Goal: Obtain resource: Download file/media

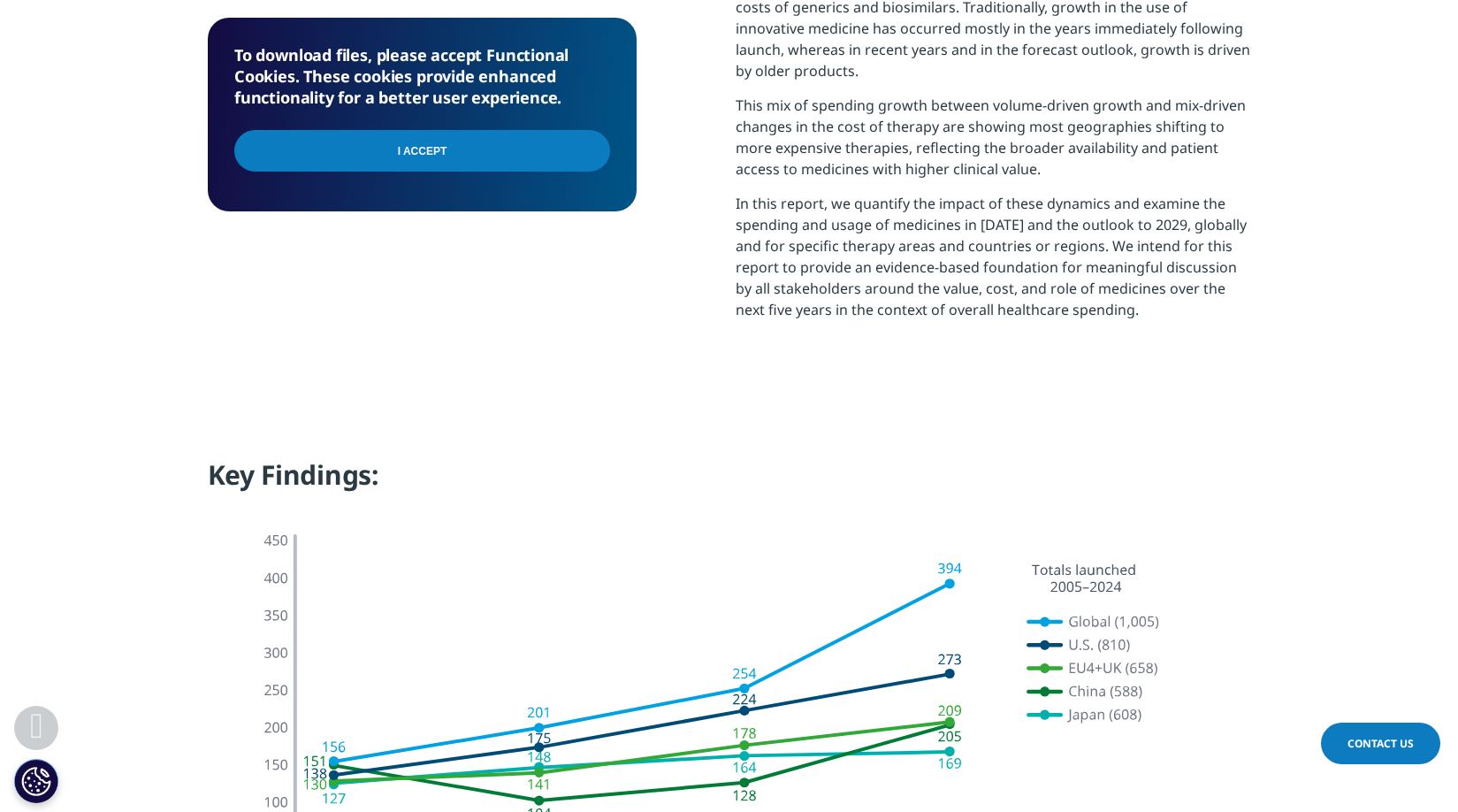
scroll to position [1072, 0]
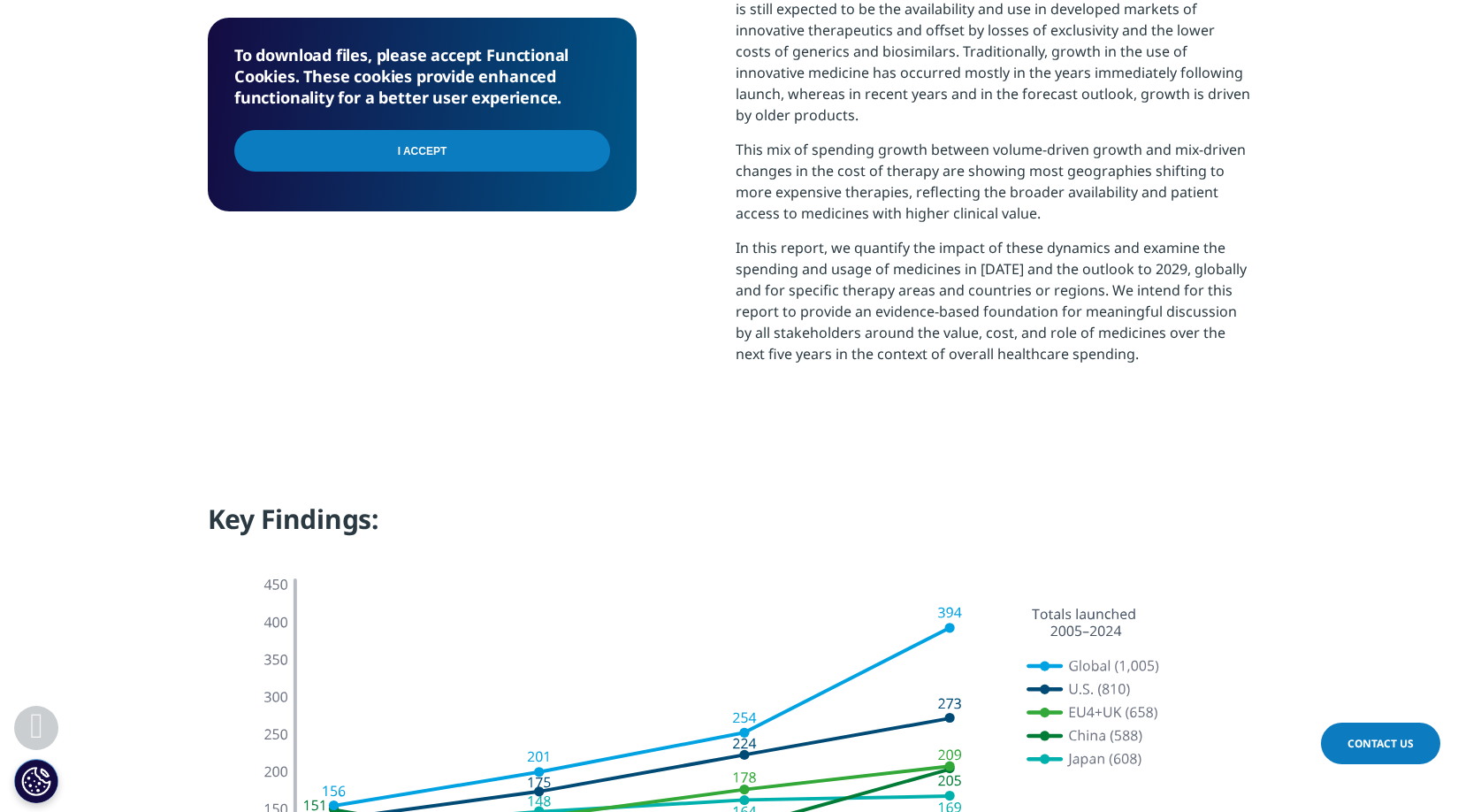
click at [482, 131] on input "I Accept" at bounding box center [422, 151] width 376 height 42
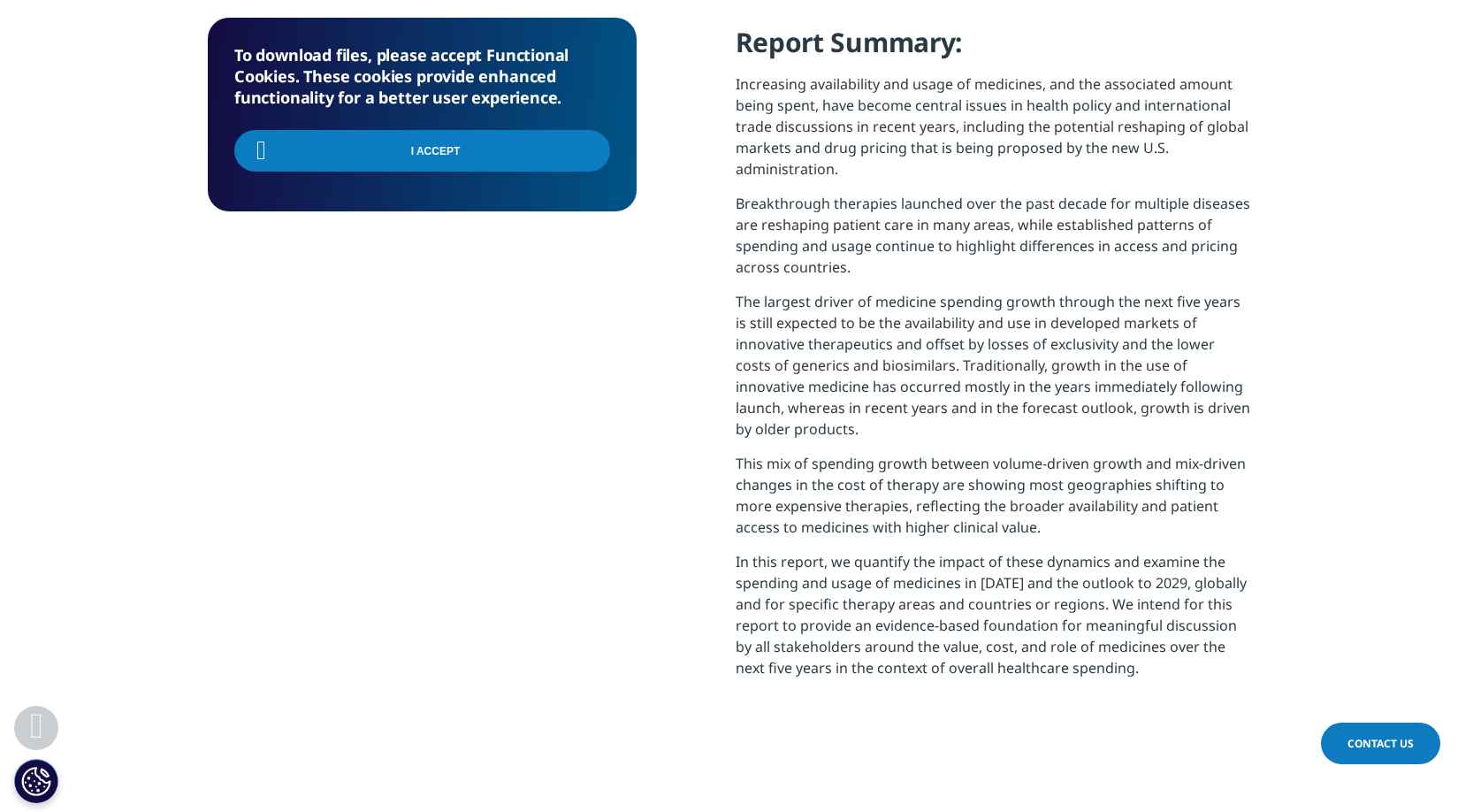
scroll to position [541, 0]
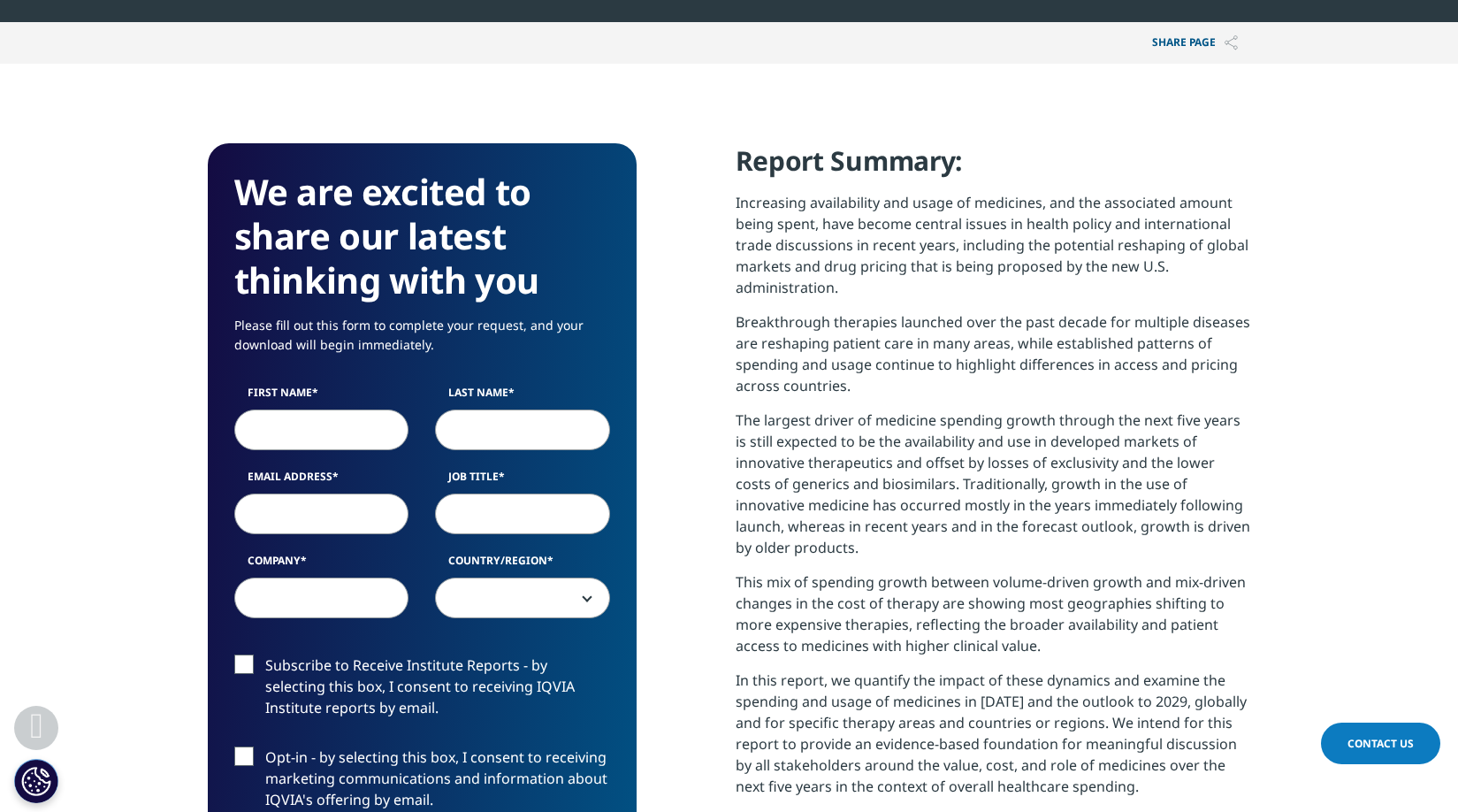
scroll to position [796, 0]
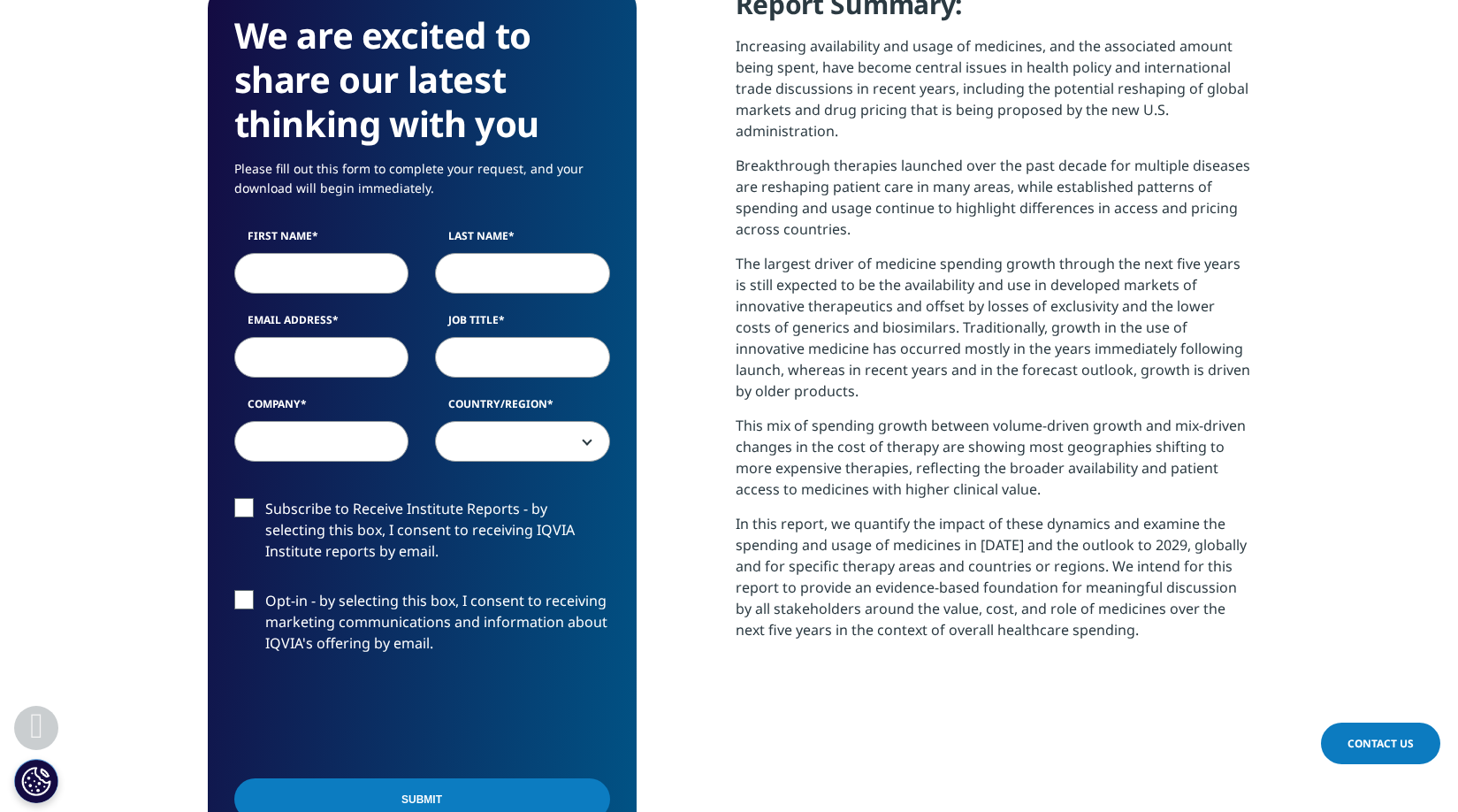
click at [325, 284] on input "First Name" at bounding box center [322, 273] width 175 height 41
type input "hayong"
type input "[PERSON_NAME]"
type input "[EMAIL_ADDRESS][DOMAIN_NAME]"
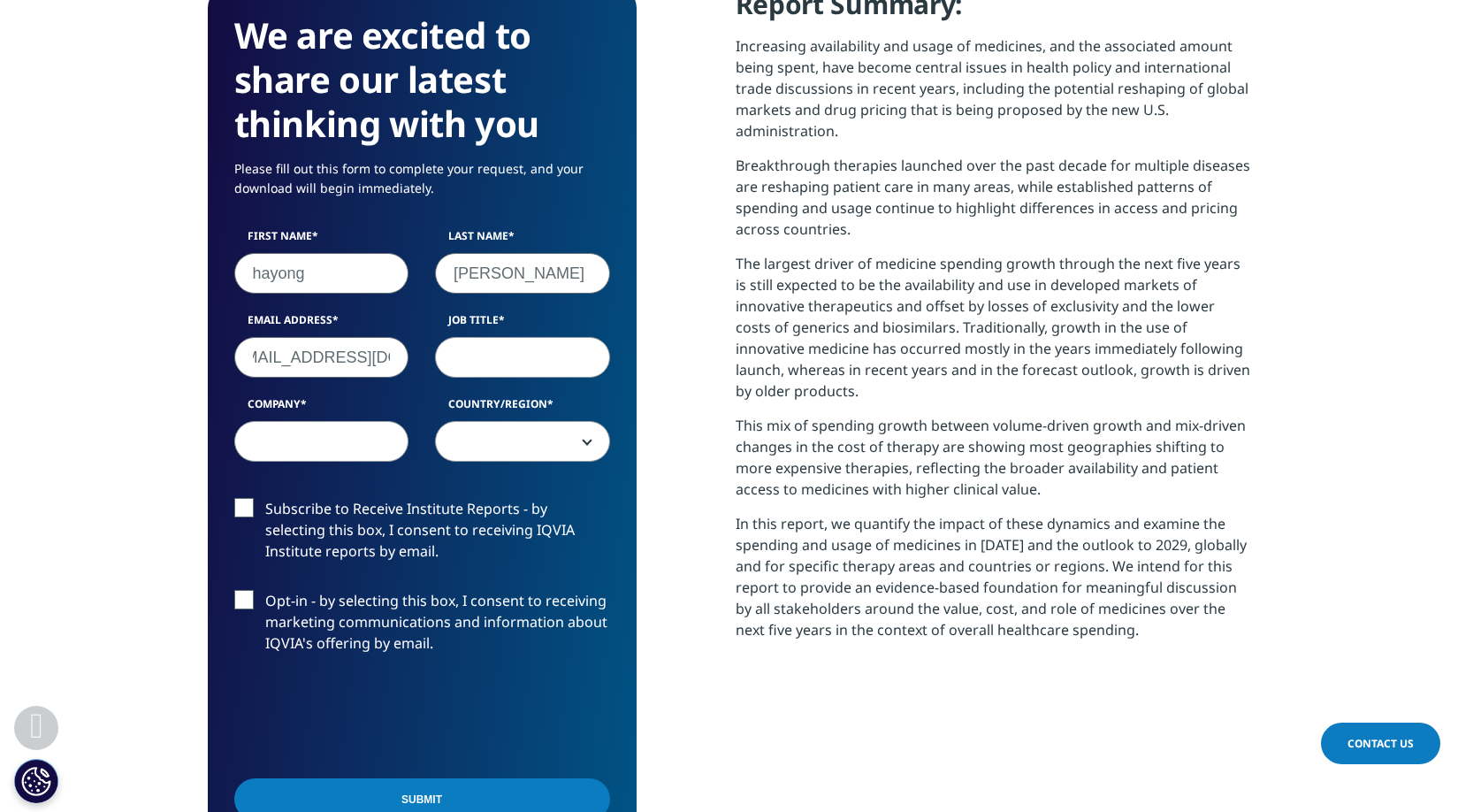
scroll to position [0, 0]
type input "s"
type input "researcher"
type input "d"
type input "c"
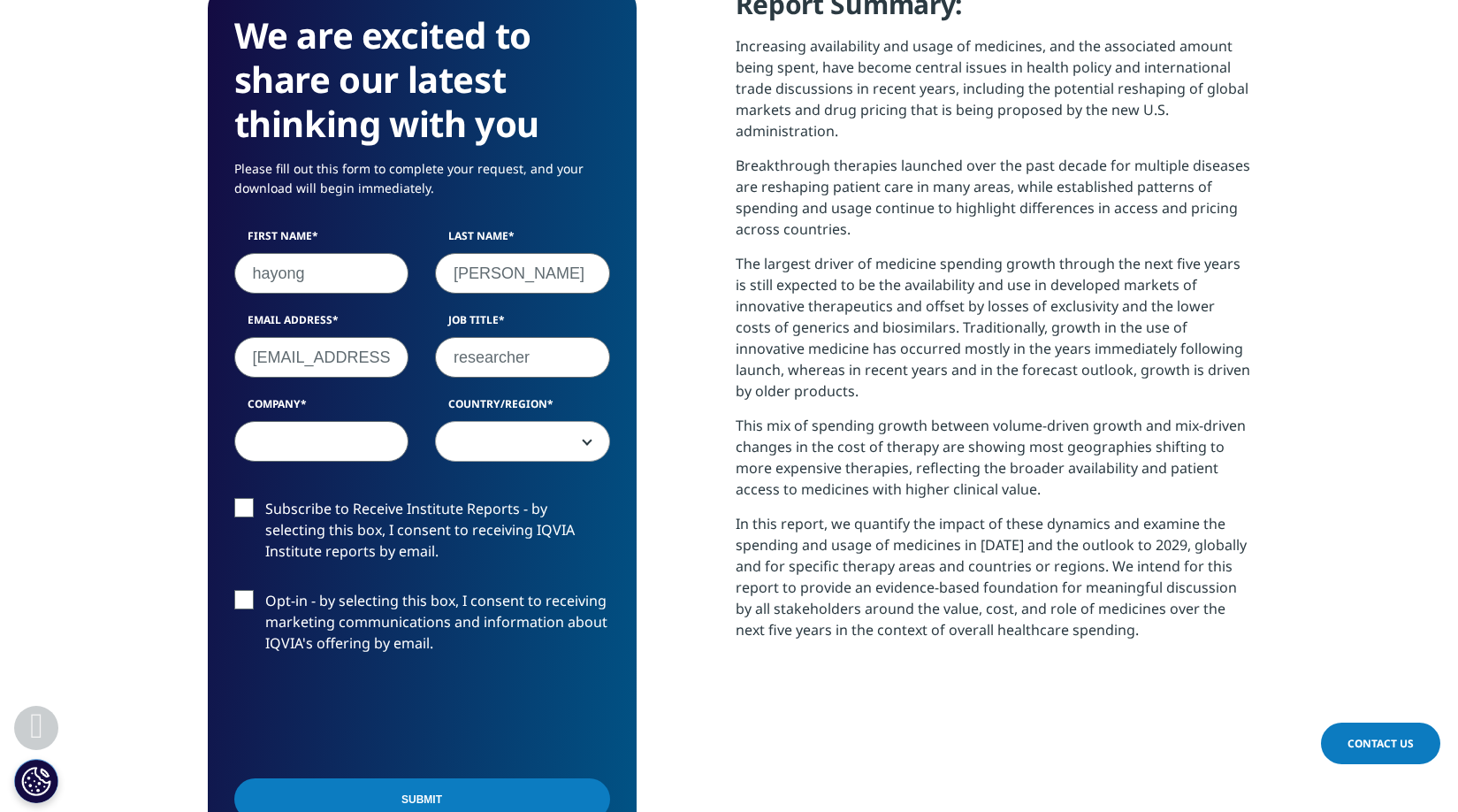
type input "d"
type input "kriso"
click at [543, 416] on label "Country/Region" at bounding box center [522, 408] width 175 height 25
click at [436, 421] on select "[GEOGRAPHIC_DATA] [GEOGRAPHIC_DATA] [GEOGRAPHIC_DATA] [GEOGRAPHIC_DATA] [GEOGRA…" at bounding box center [435, 421] width 1 height 1
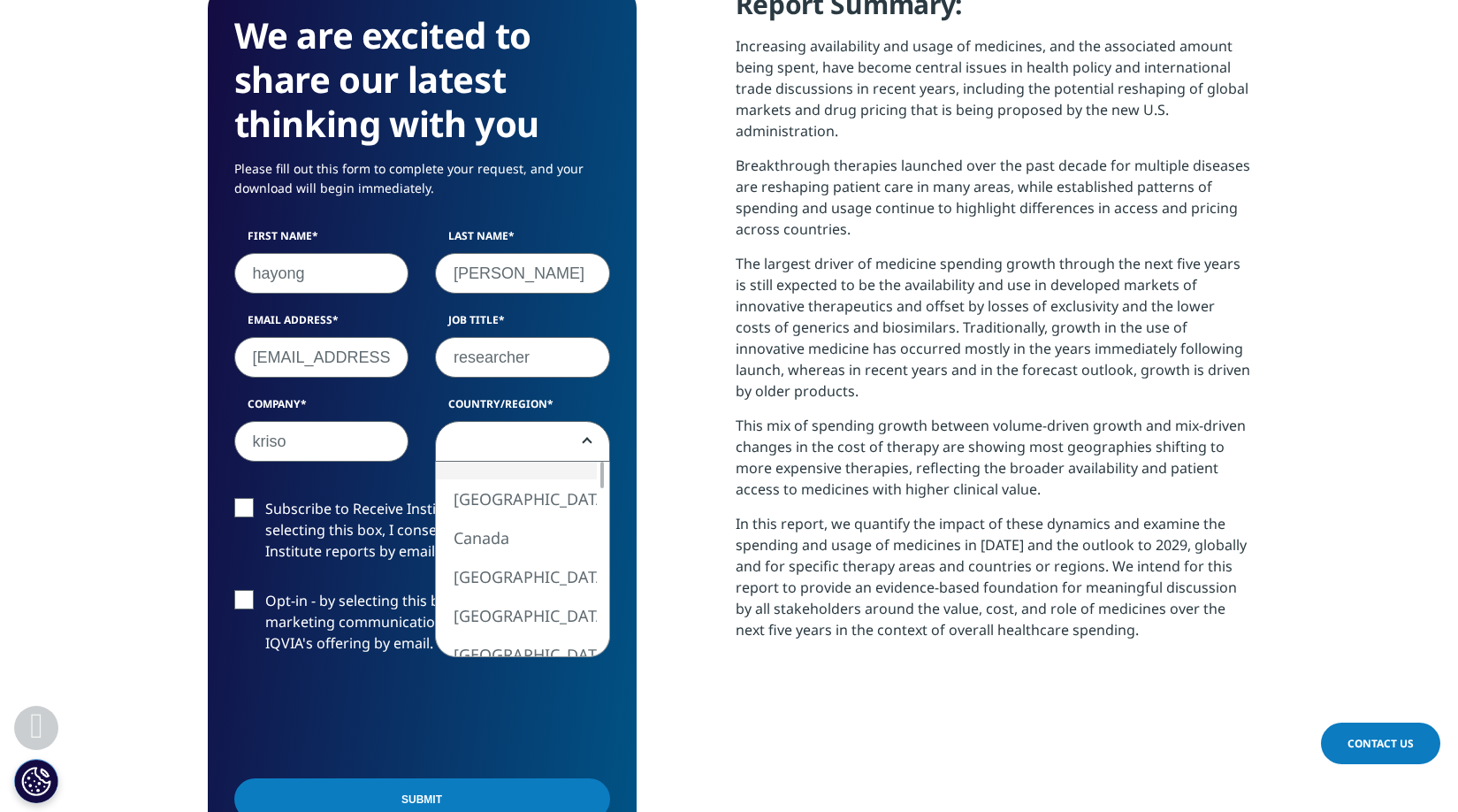
click at [543, 437] on span at bounding box center [522, 442] width 174 height 41
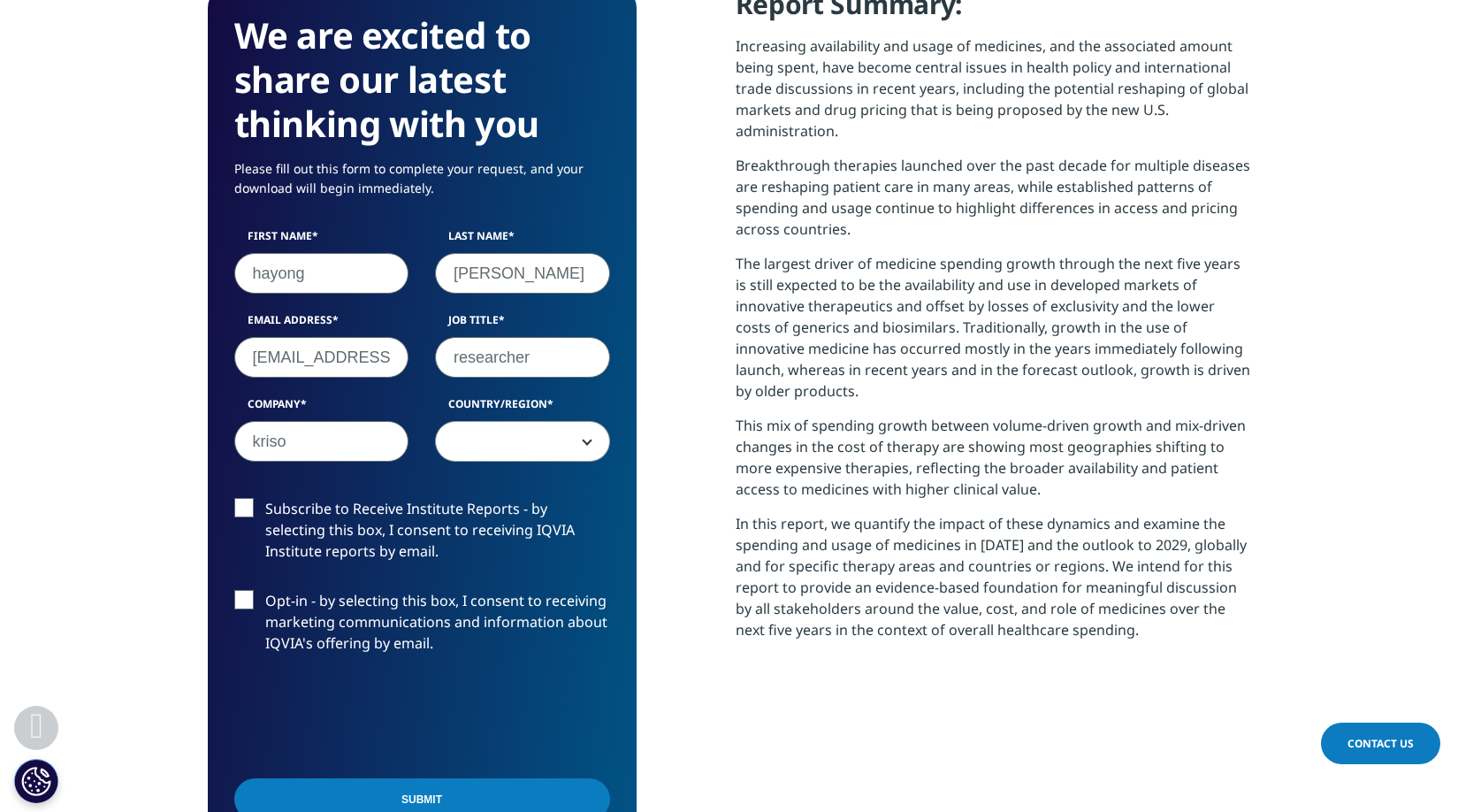
click at [545, 435] on span at bounding box center [522, 442] width 174 height 41
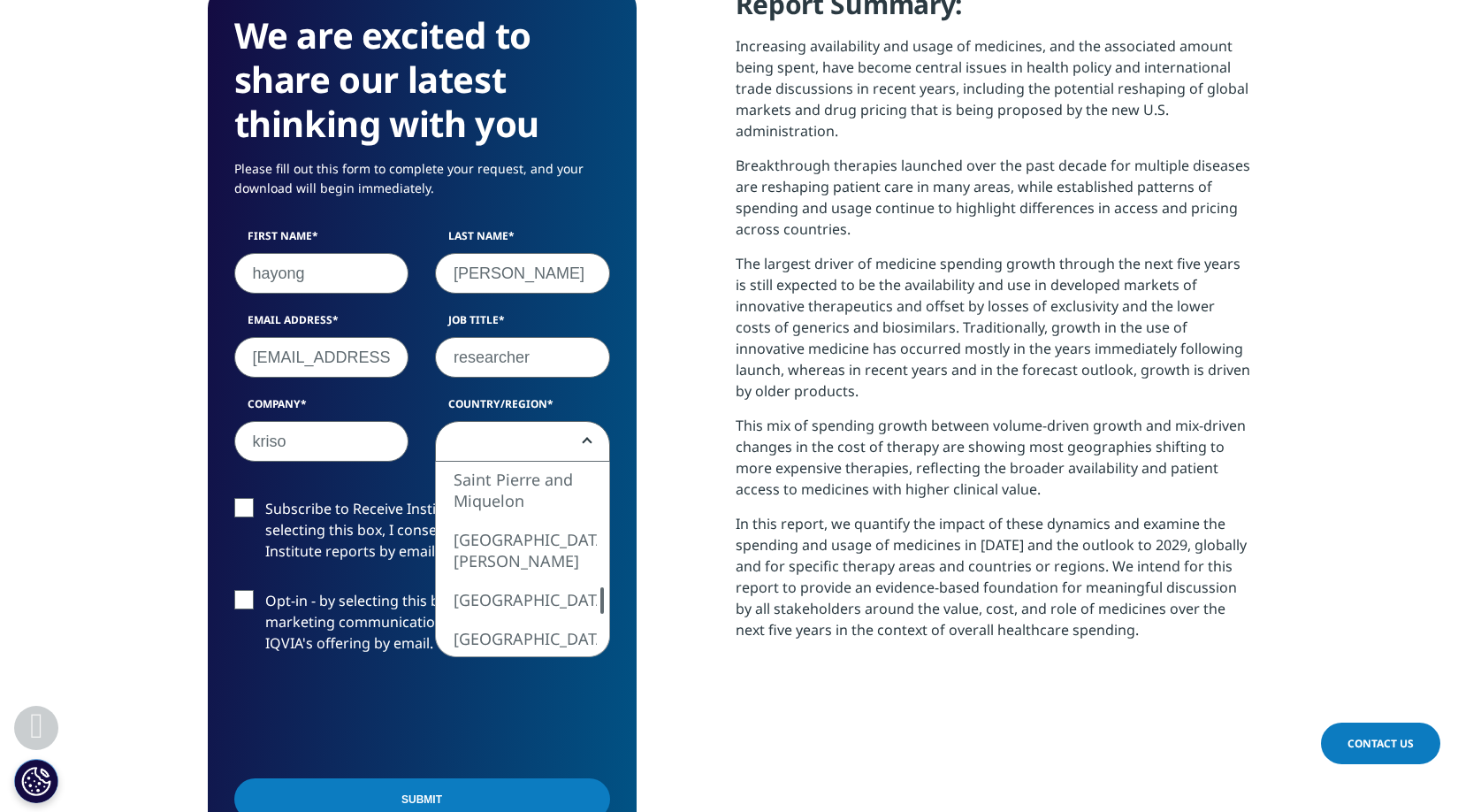
click at [600, 604] on div at bounding box center [602, 600] width 14 height 27
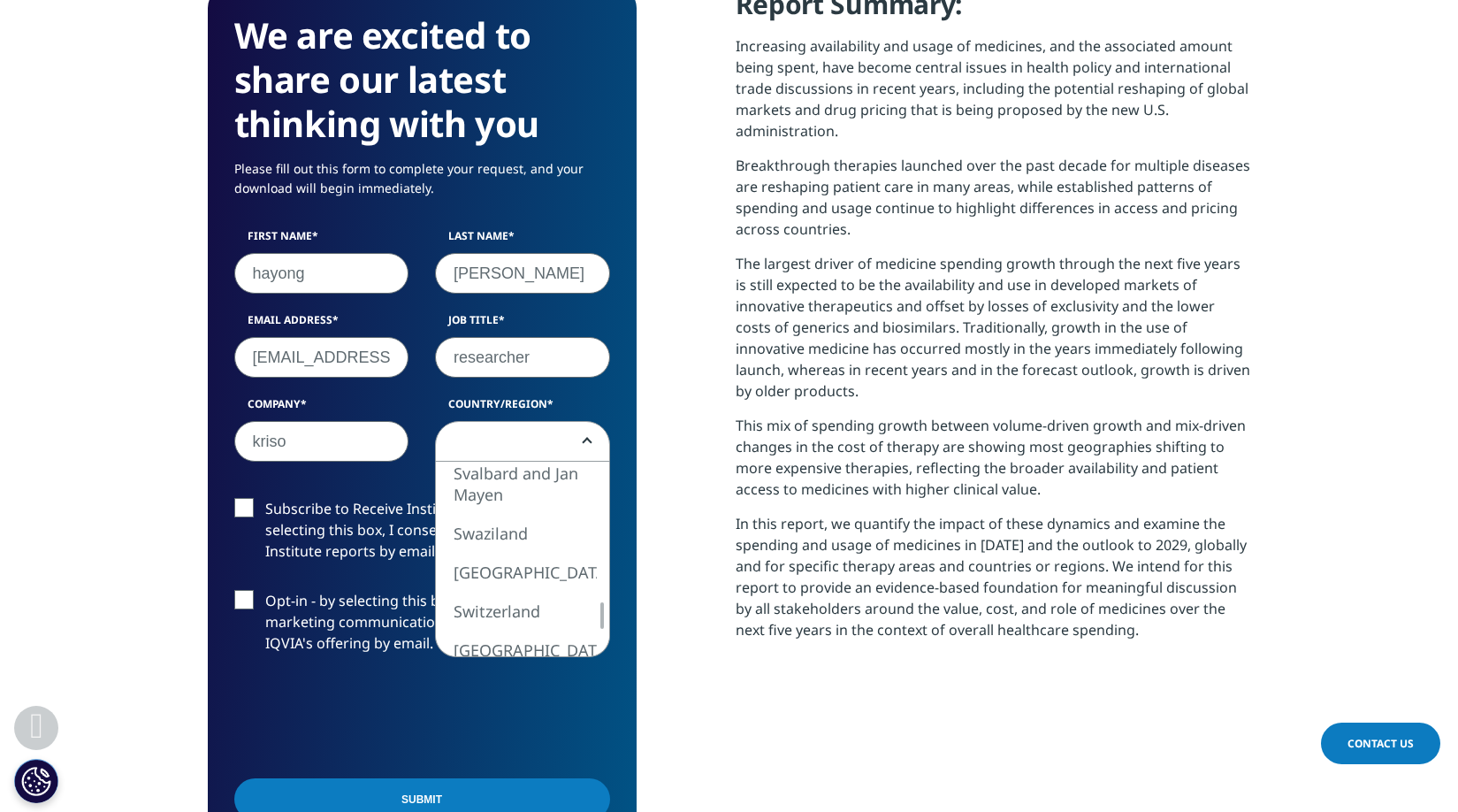
select select "[GEOGRAPHIC_DATA]"
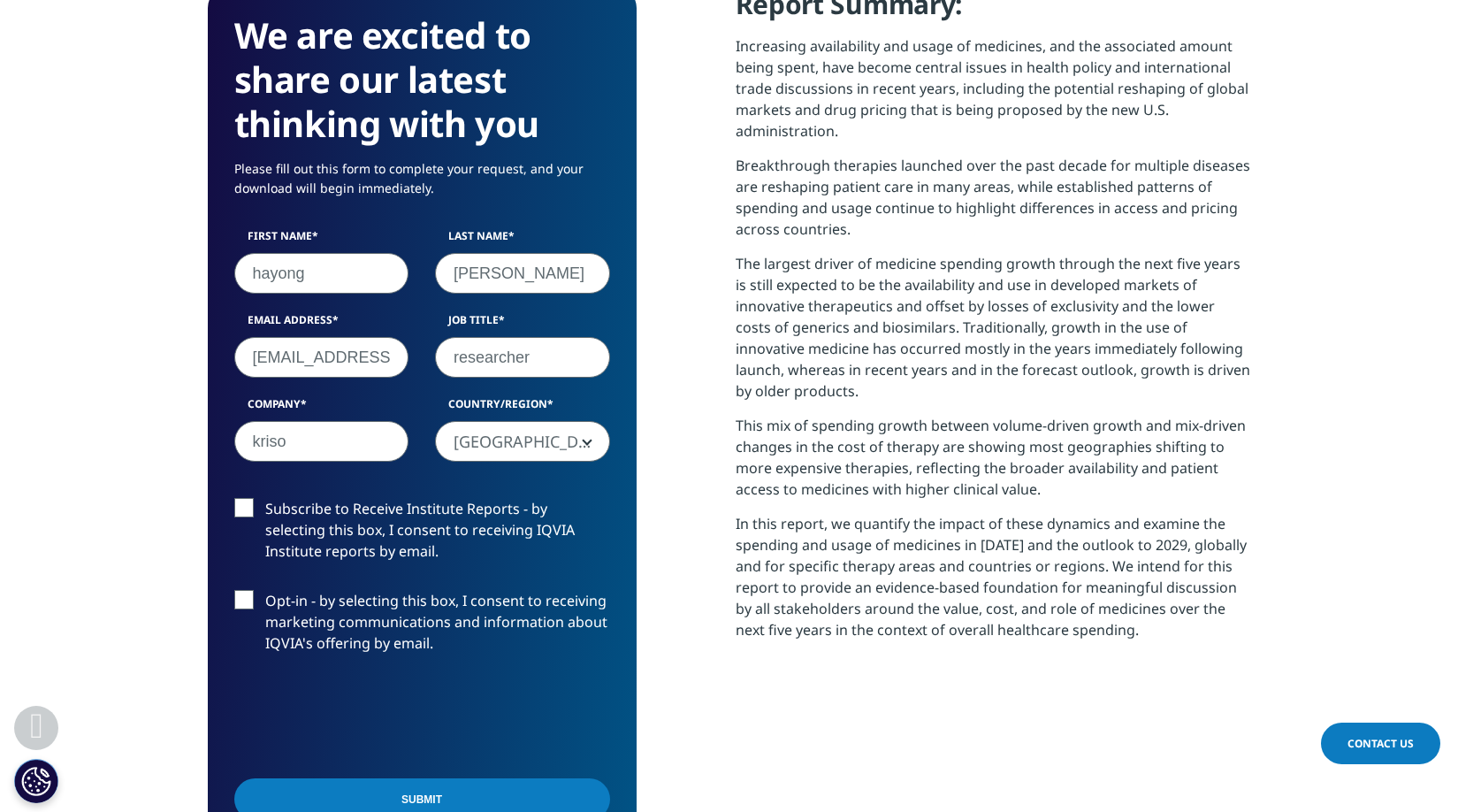
click at [250, 508] on label "Subscribe to Receive Institute Reports - by selecting this box, I consent to re…" at bounding box center [422, 534] width 376 height 73
click at [266, 498] on input "Subscribe to Receive Institute Reports - by selecting this box, I consent to re…" at bounding box center [266, 498] width 0 height 0
click at [252, 591] on label "Opt-in - by selecting this box, I consent to receiving marketing communications…" at bounding box center [422, 626] width 376 height 73
click at [266, 590] on input "Opt-in - by selecting this box, I consent to receiving marketing communications…" at bounding box center [266, 590] width 0 height 0
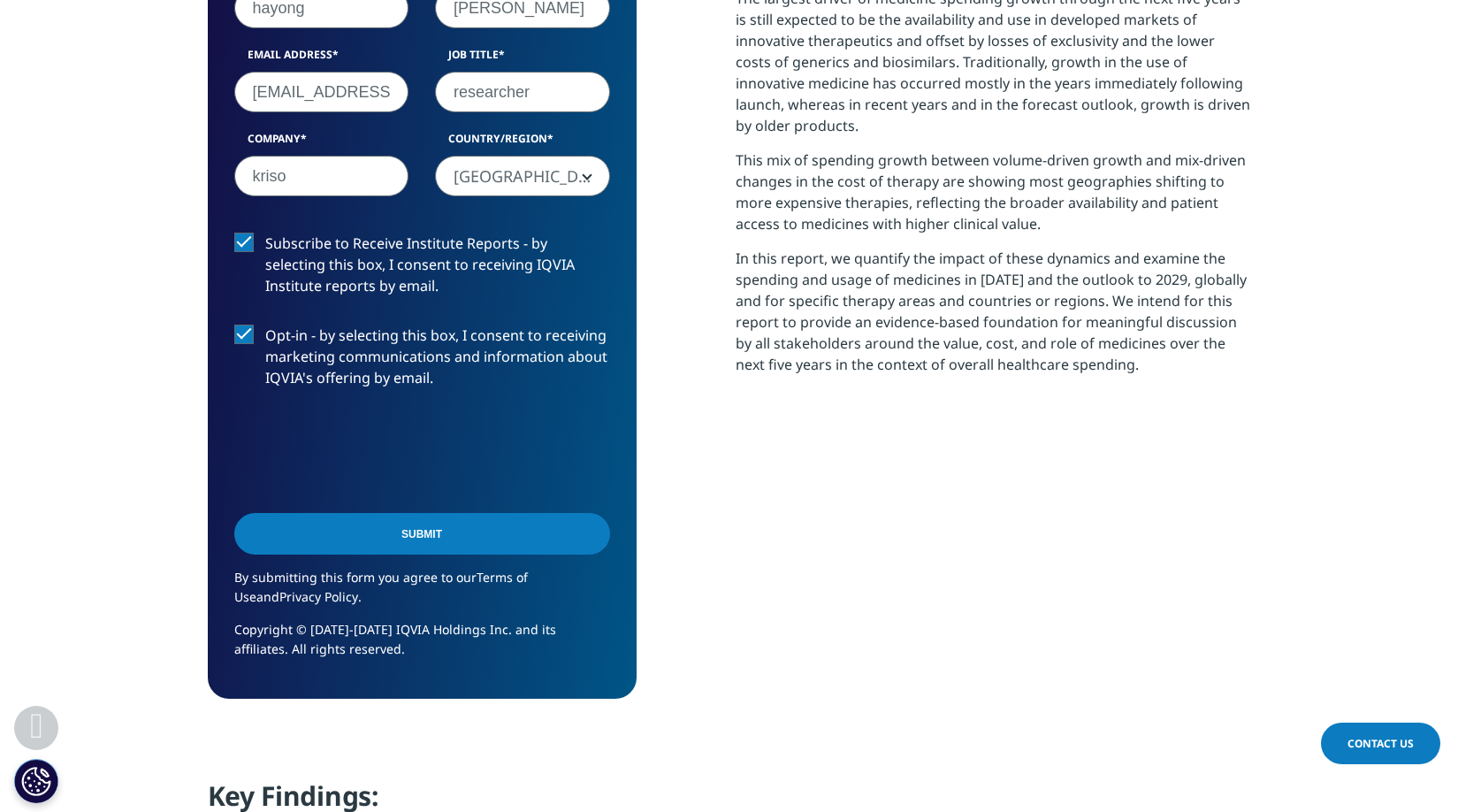
click at [461, 539] on input "Submit" at bounding box center [422, 533] width 376 height 42
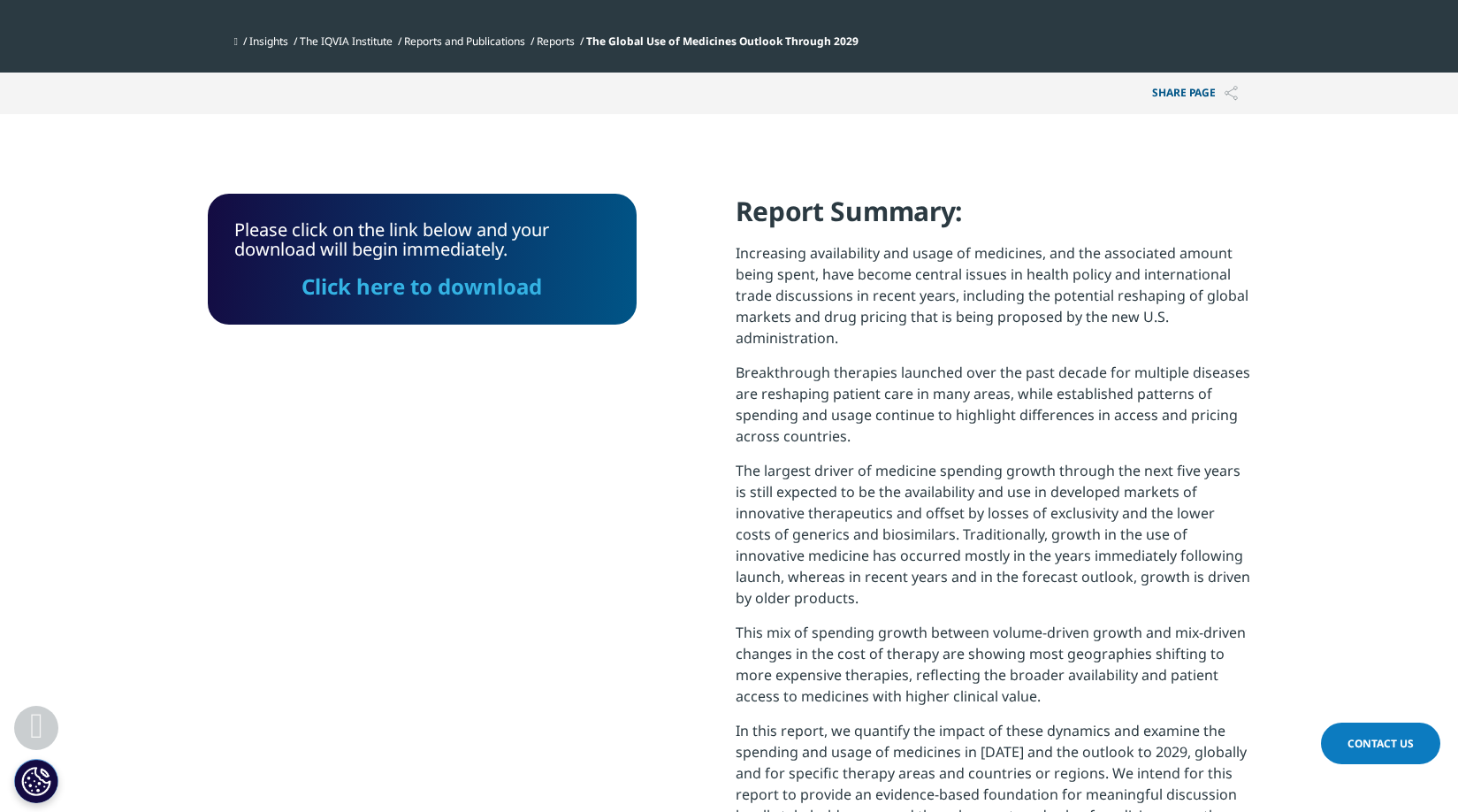
scroll to position [544, 0]
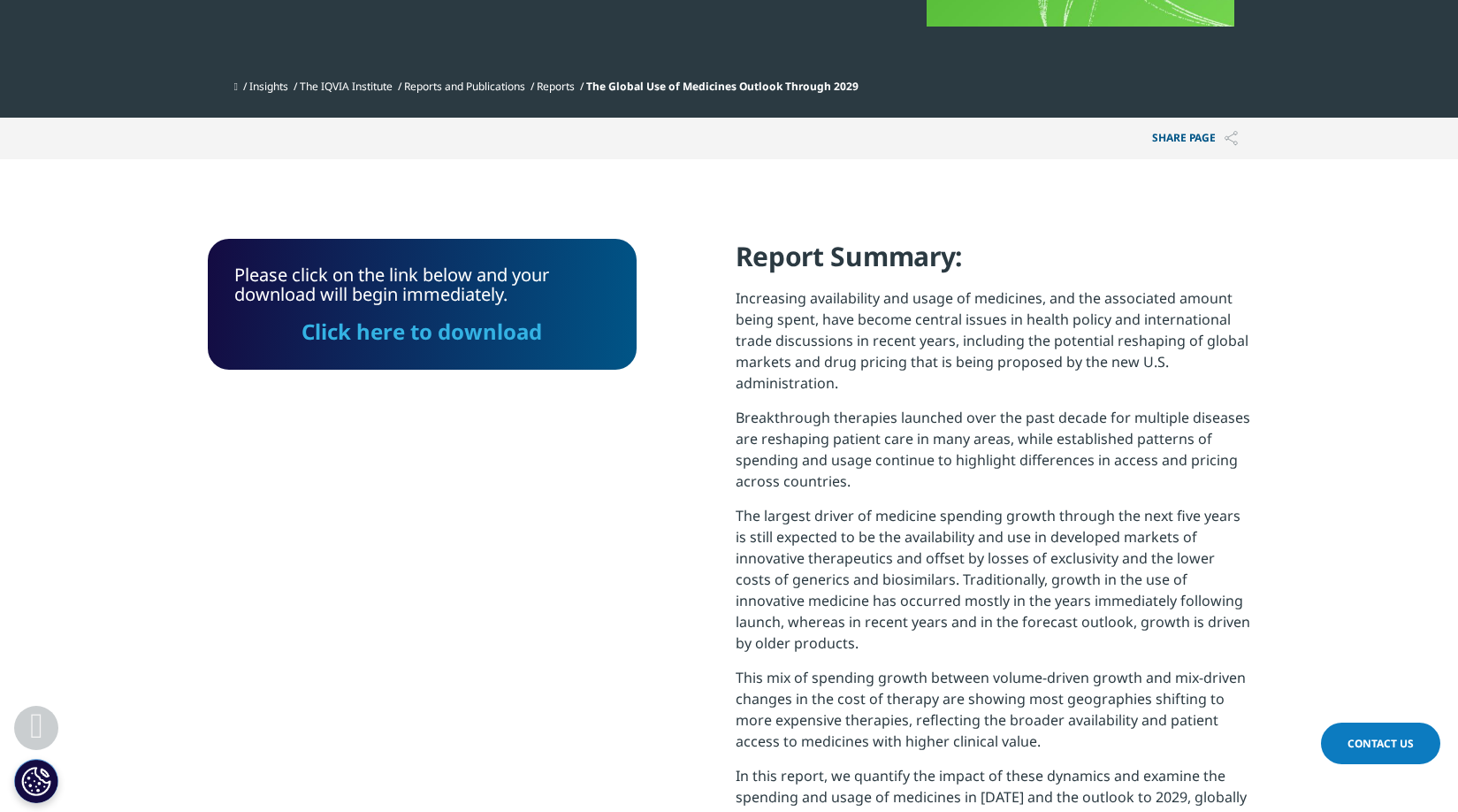
click at [438, 339] on link "Click here to download" at bounding box center [422, 331] width 241 height 29
